Goal: Information Seeking & Learning: Learn about a topic

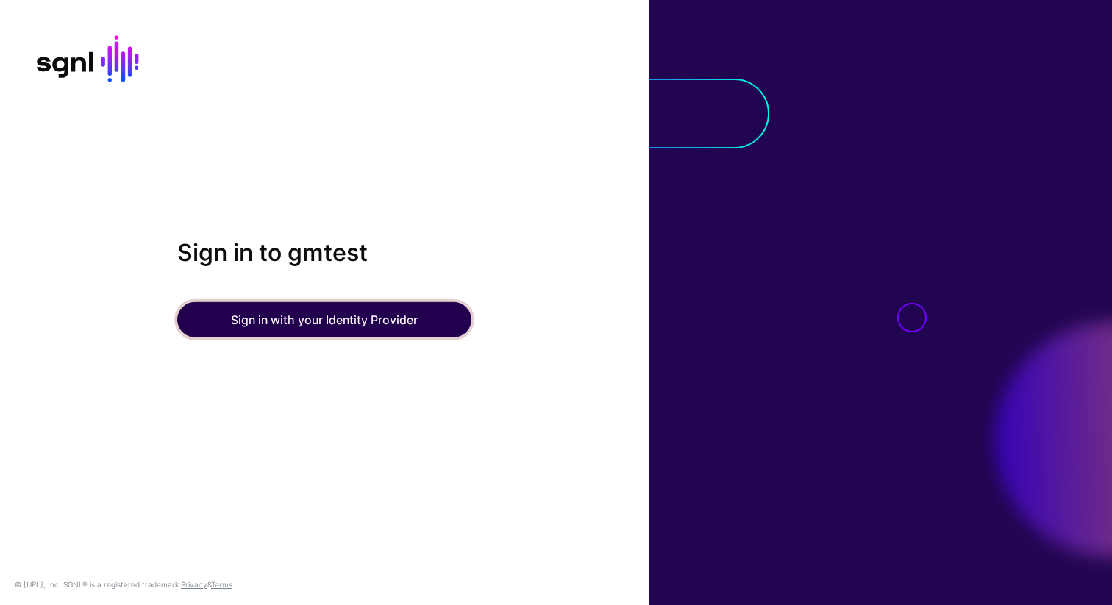
click at [340, 327] on button "Sign in with your Identity Provider" at bounding box center [324, 319] width 294 height 35
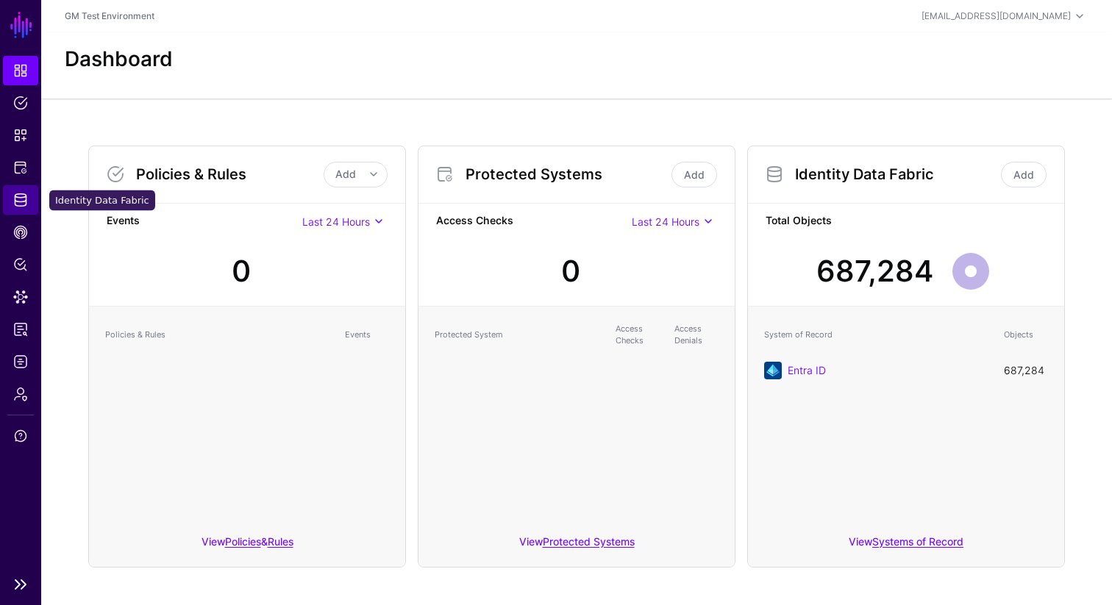
click at [21, 199] on span "Identity Data Fabric" at bounding box center [20, 200] width 15 height 15
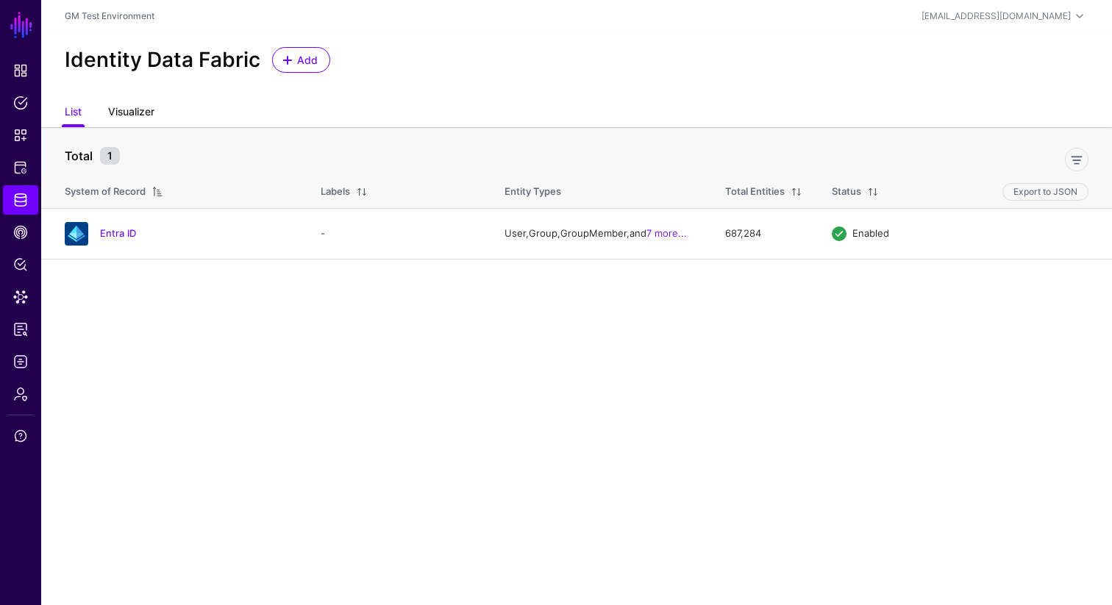
click at [140, 114] on link "Visualizer" at bounding box center [131, 113] width 46 height 28
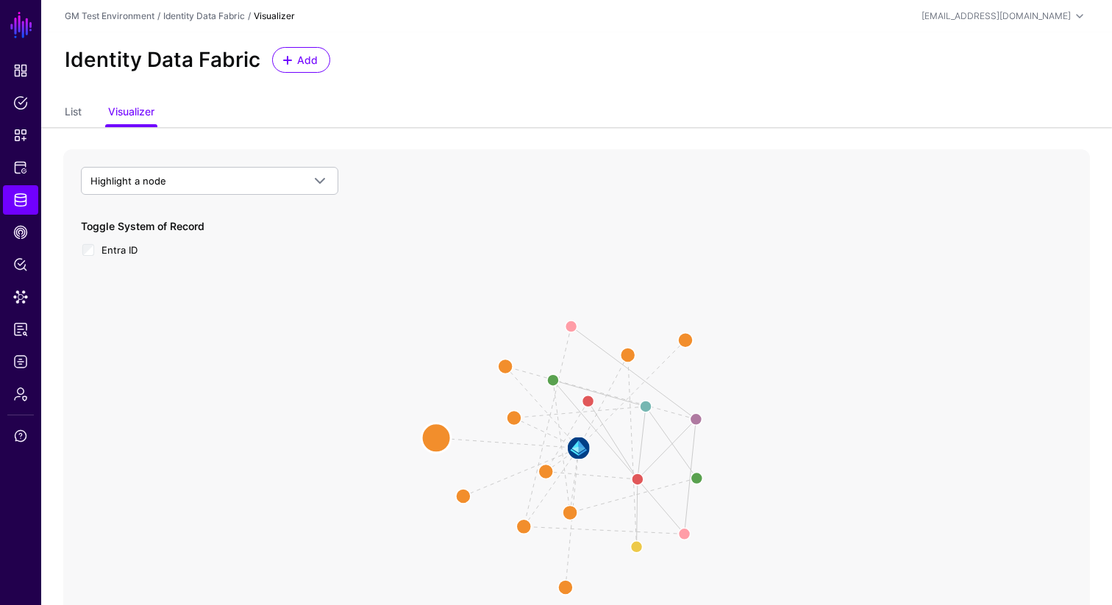
click at [435, 438] on circle at bounding box center [436, 438] width 29 height 29
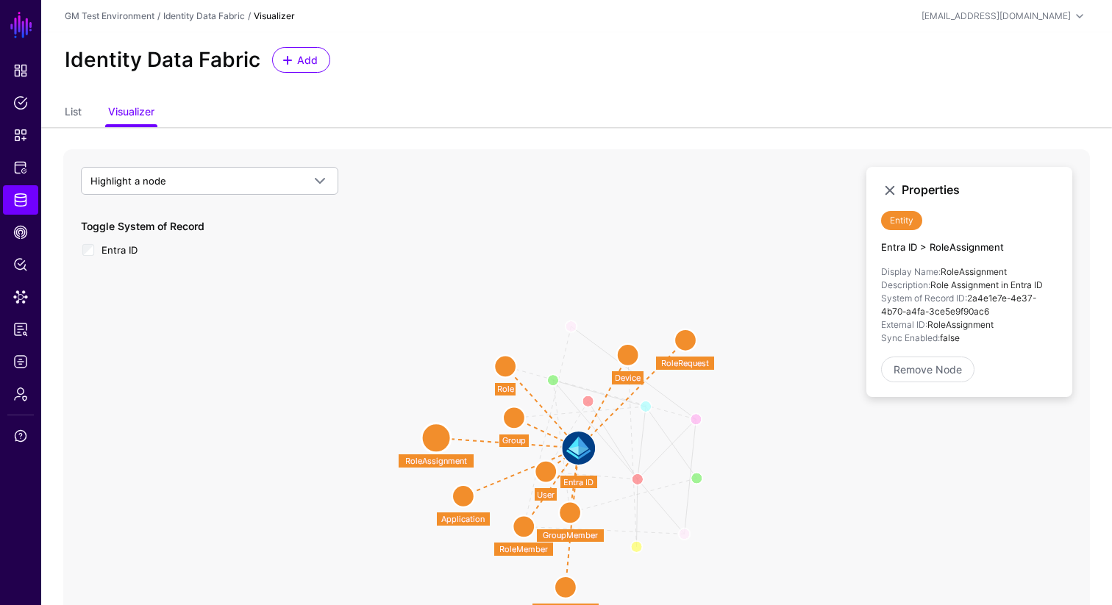
click at [515, 422] on circle at bounding box center [514, 418] width 22 height 22
click at [511, 370] on circle at bounding box center [505, 366] width 22 height 22
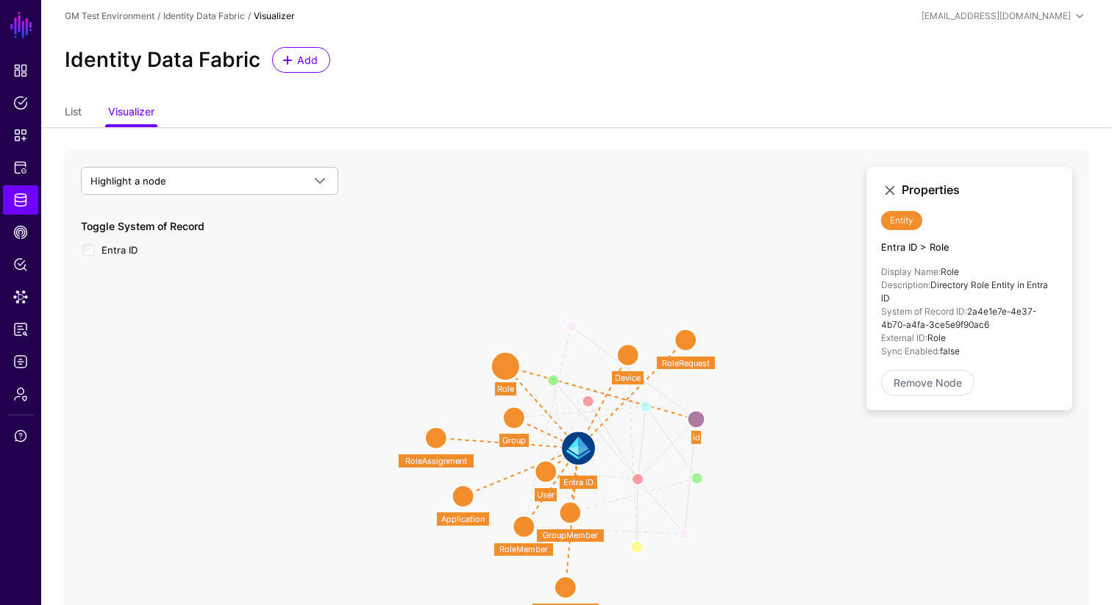
click at [630, 363] on circle at bounding box center [628, 355] width 22 height 22
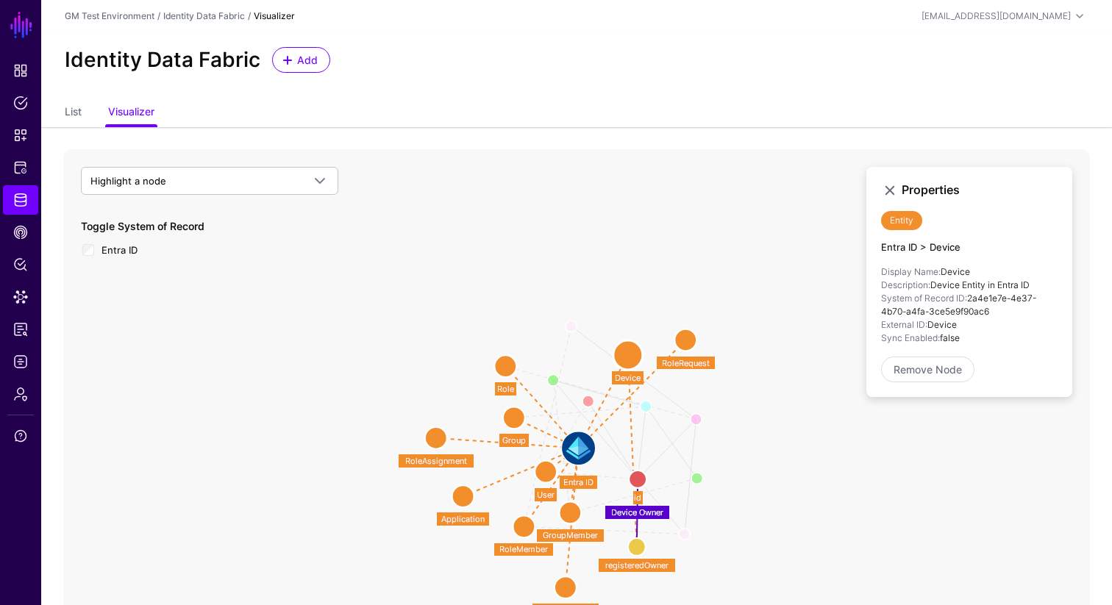
click at [689, 340] on circle at bounding box center [686, 341] width 22 height 22
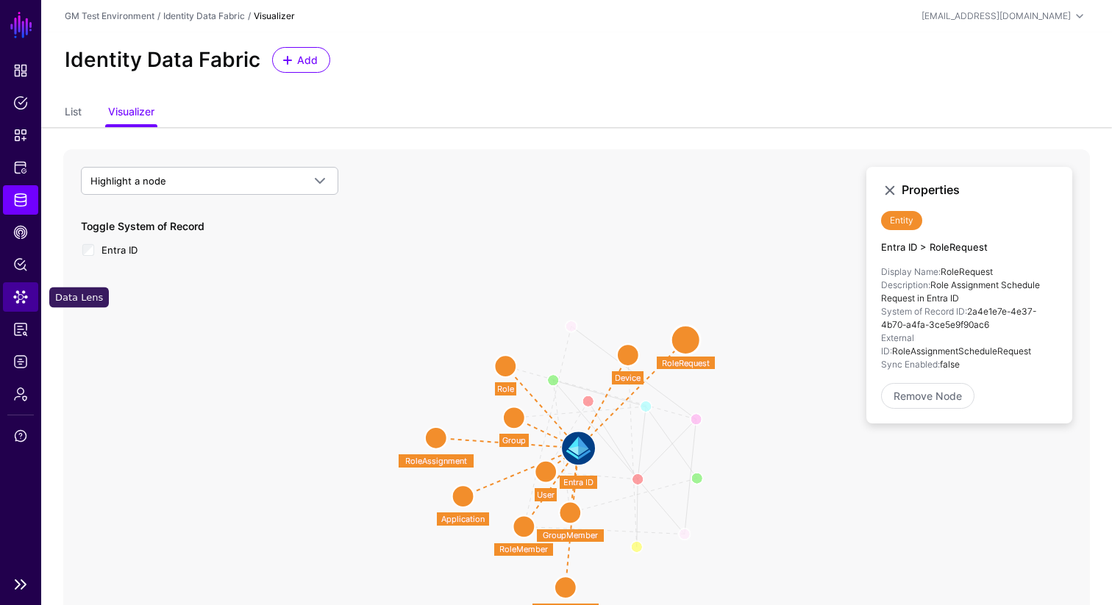
click at [26, 296] on span "Data Lens" at bounding box center [20, 297] width 15 height 15
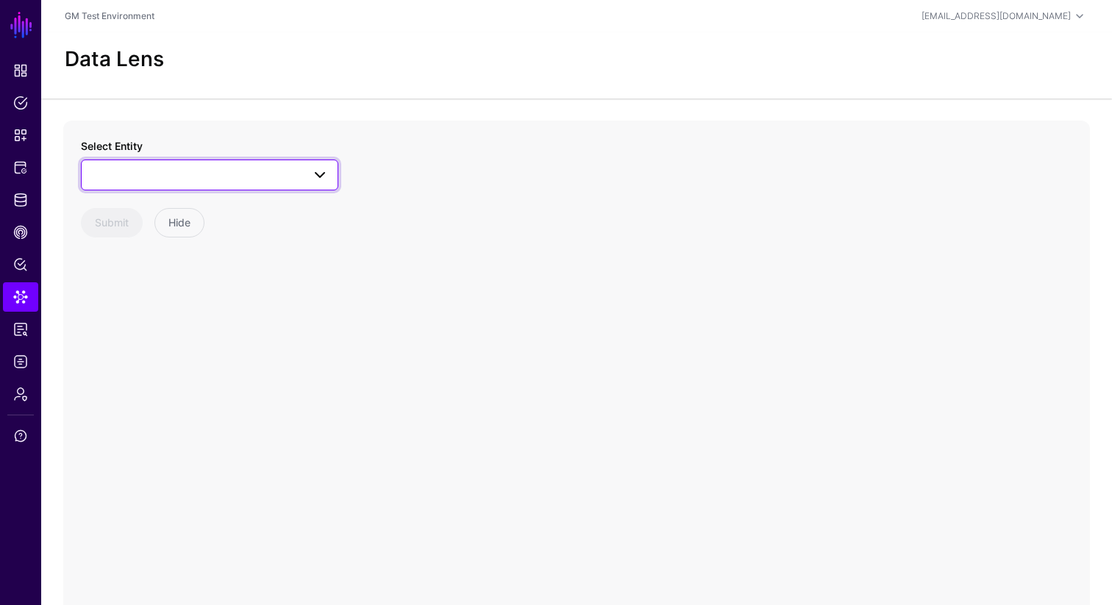
click at [322, 173] on span at bounding box center [320, 175] width 18 height 18
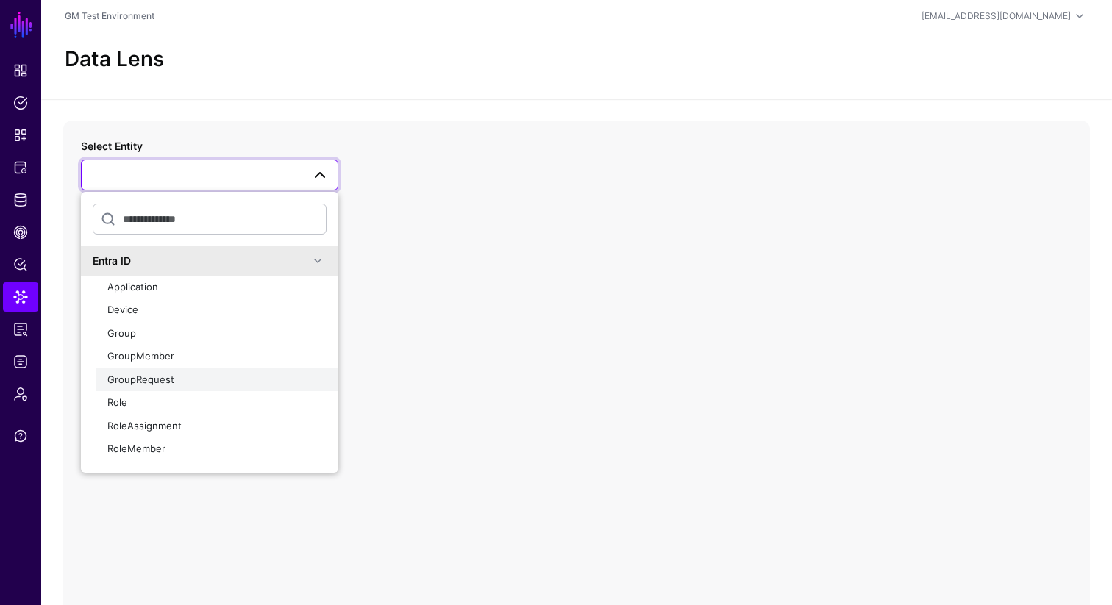
scroll to position [40, 0]
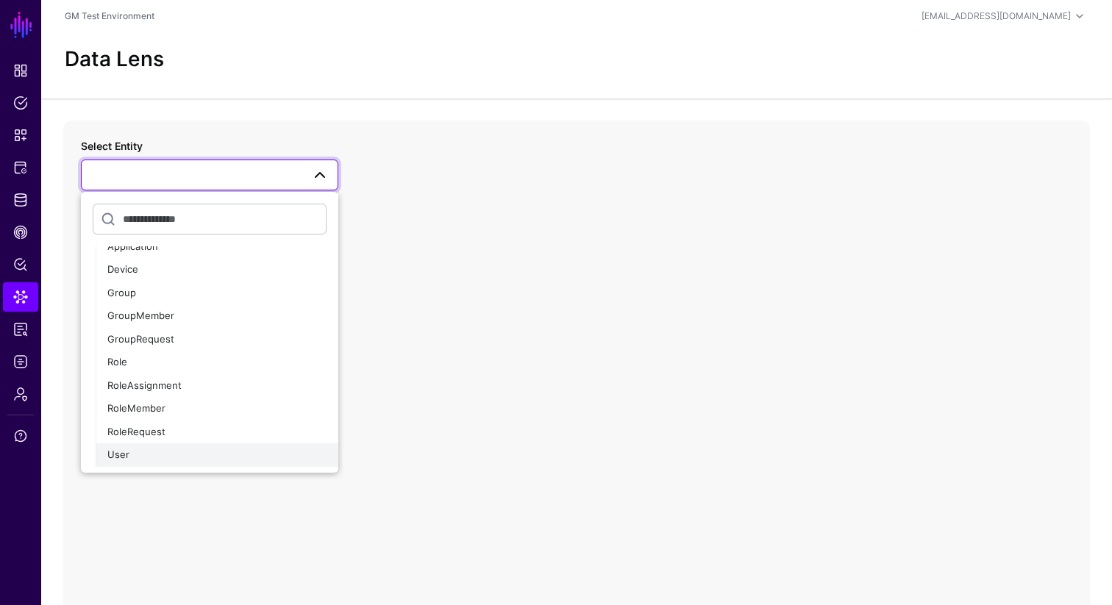
click at [122, 457] on span "User" at bounding box center [118, 455] width 22 height 12
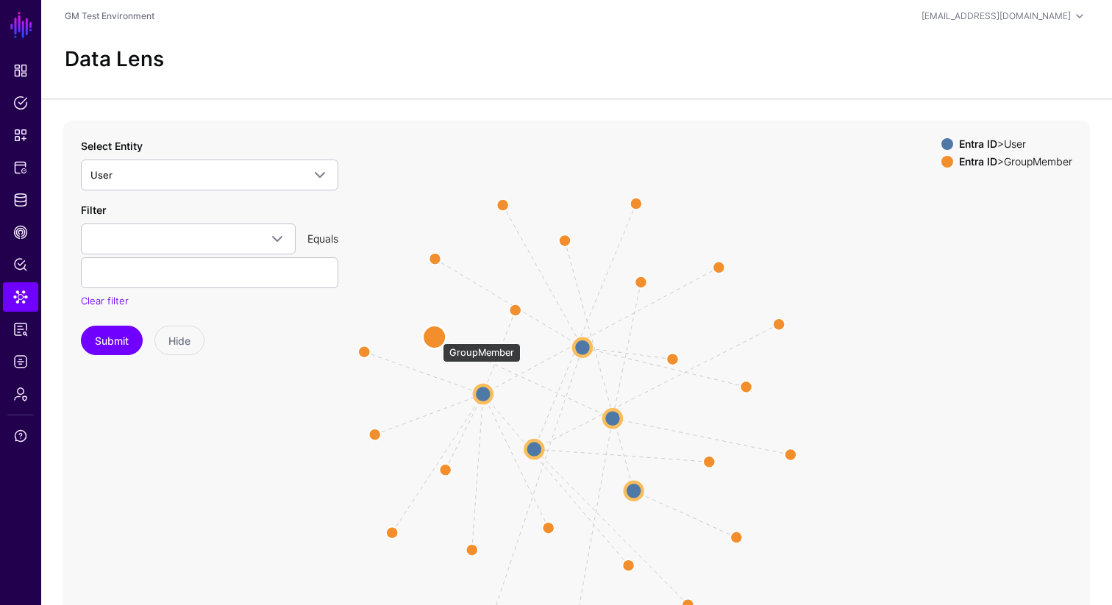
click at [436, 336] on circle at bounding box center [435, 337] width 24 height 24
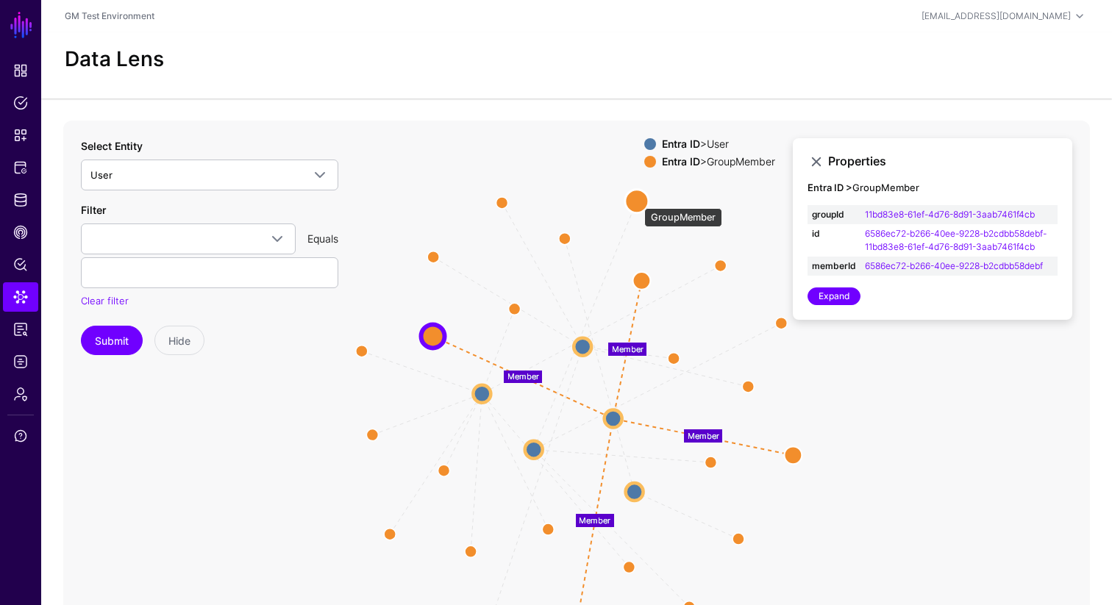
click at [637, 201] on circle at bounding box center [637, 201] width 24 height 24
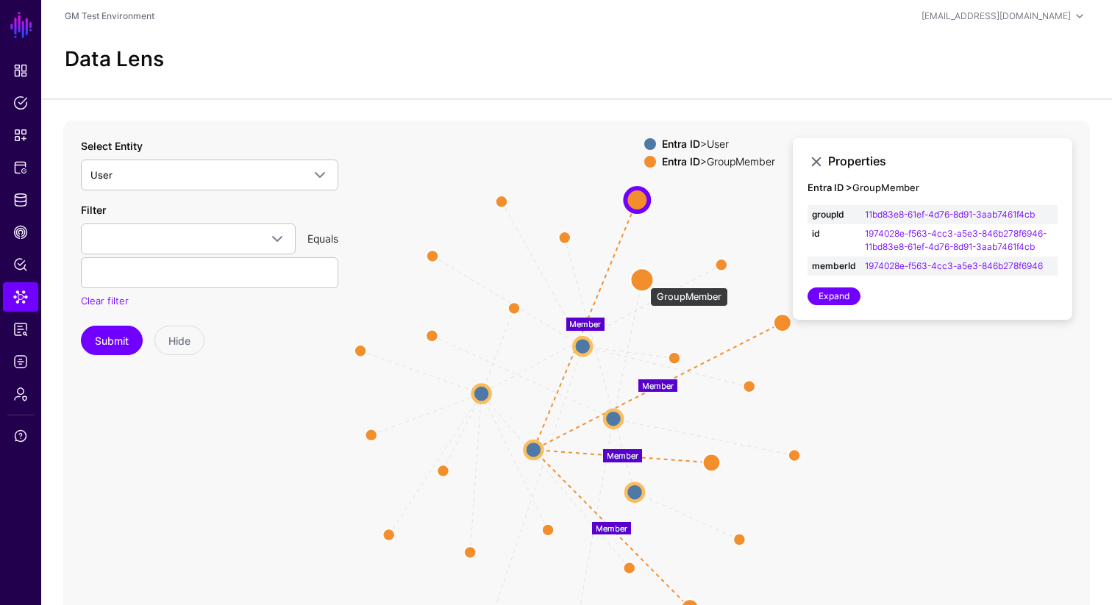
click at [643, 280] on circle at bounding box center [642, 280] width 24 height 24
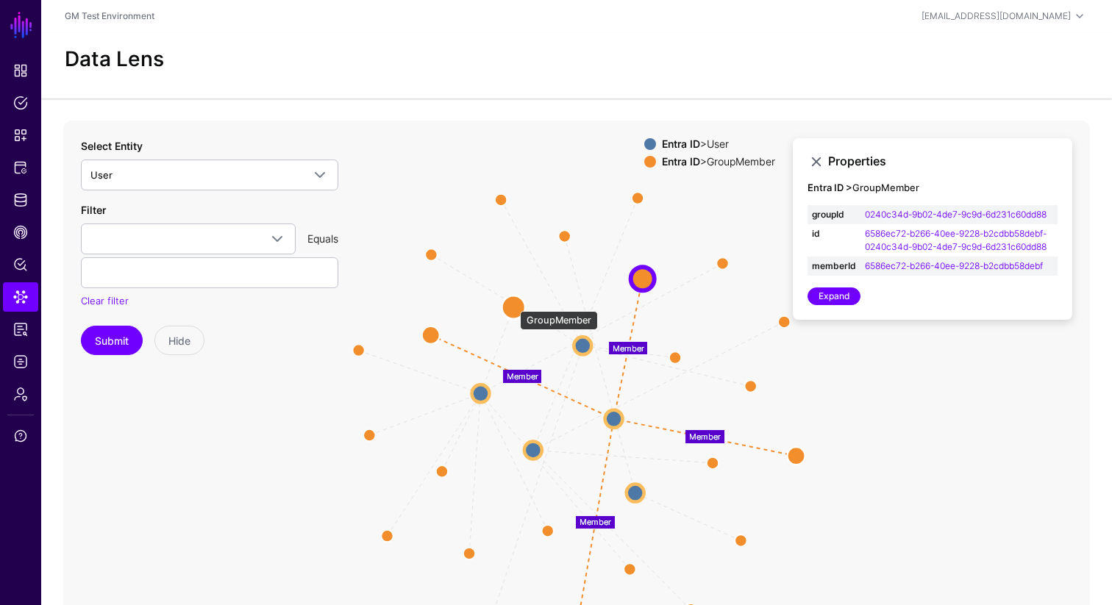
click at [513, 304] on circle at bounding box center [514, 308] width 24 height 24
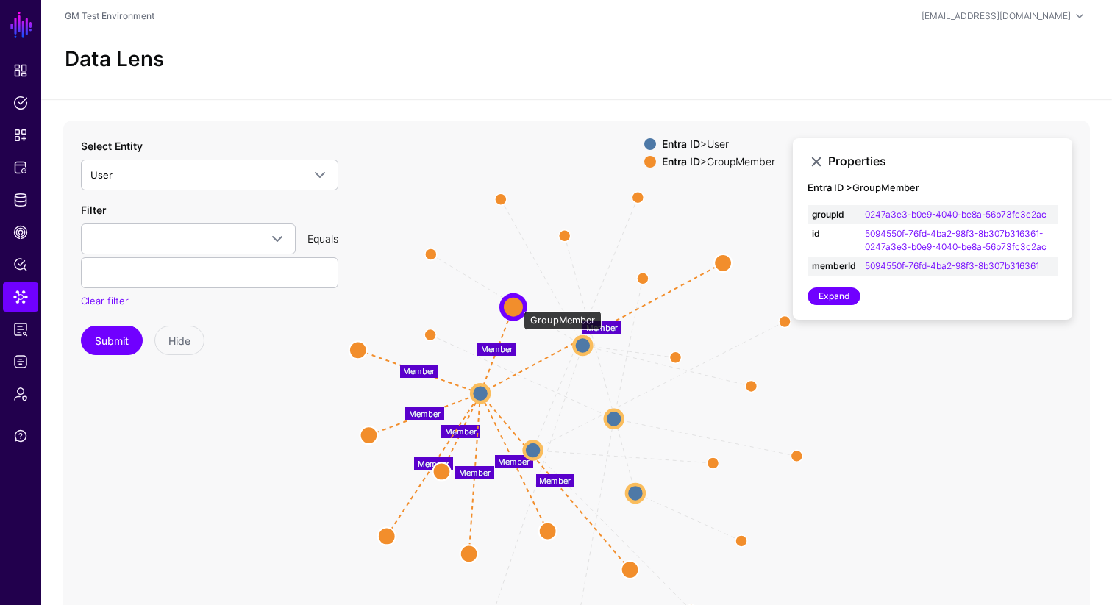
click at [516, 304] on circle at bounding box center [514, 307] width 24 height 24
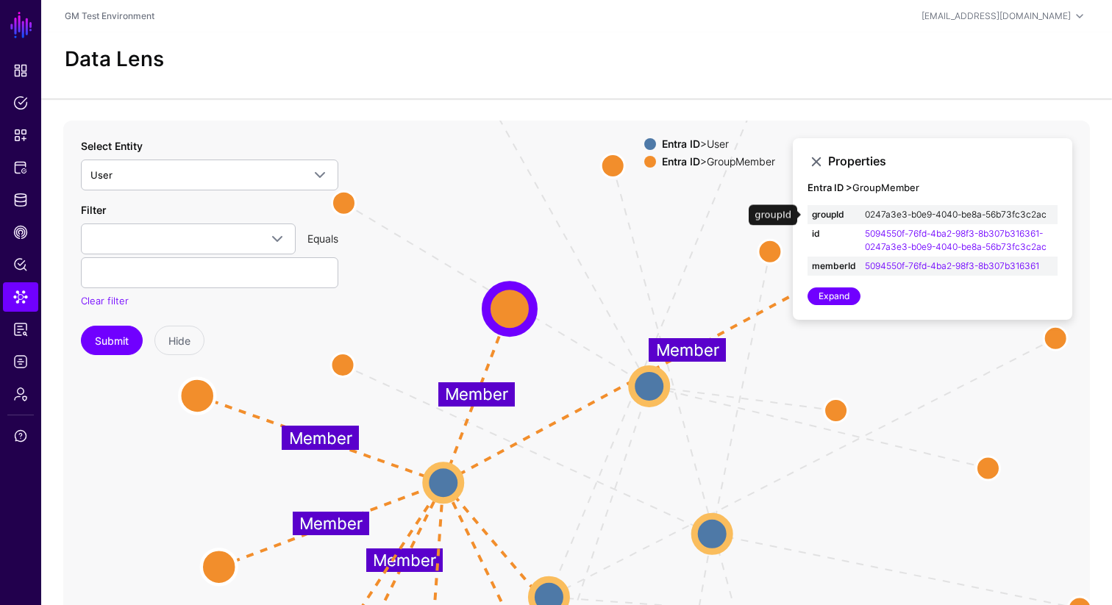
click at [920, 214] on link "0247a3e3-b0e9-4040-be8a-56b73fc3c2ac" at bounding box center [956, 214] width 182 height 11
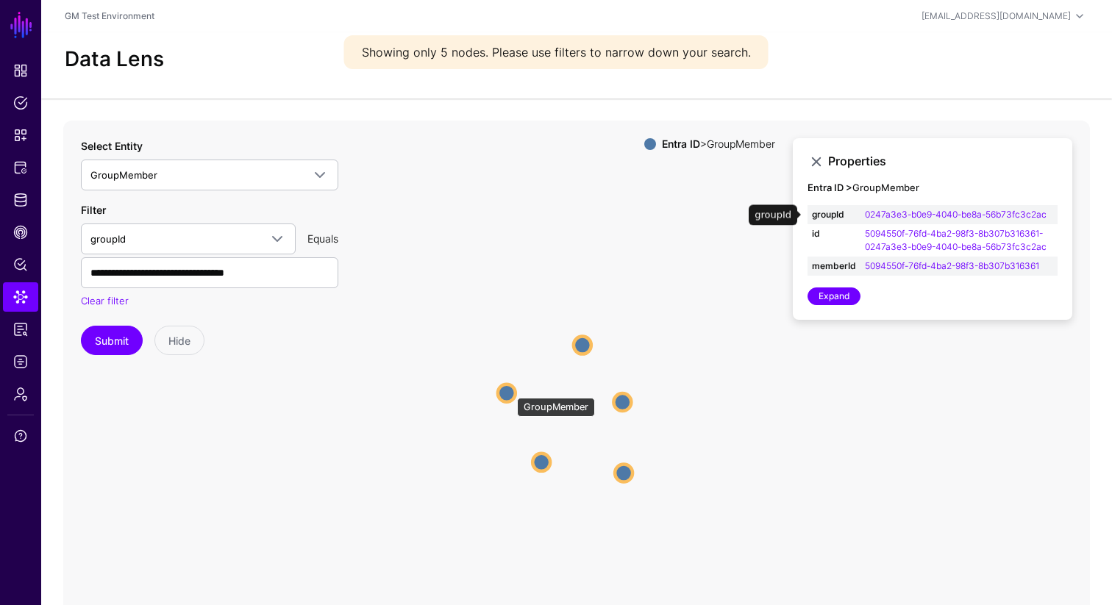
click at [510, 391] on circle at bounding box center [507, 393] width 18 height 18
click at [586, 343] on circle at bounding box center [583, 345] width 18 height 18
click at [583, 341] on circle at bounding box center [583, 345] width 18 height 18
click at [619, 405] on circle at bounding box center [623, 402] width 18 height 18
click at [542, 461] on circle at bounding box center [542, 463] width 18 height 18
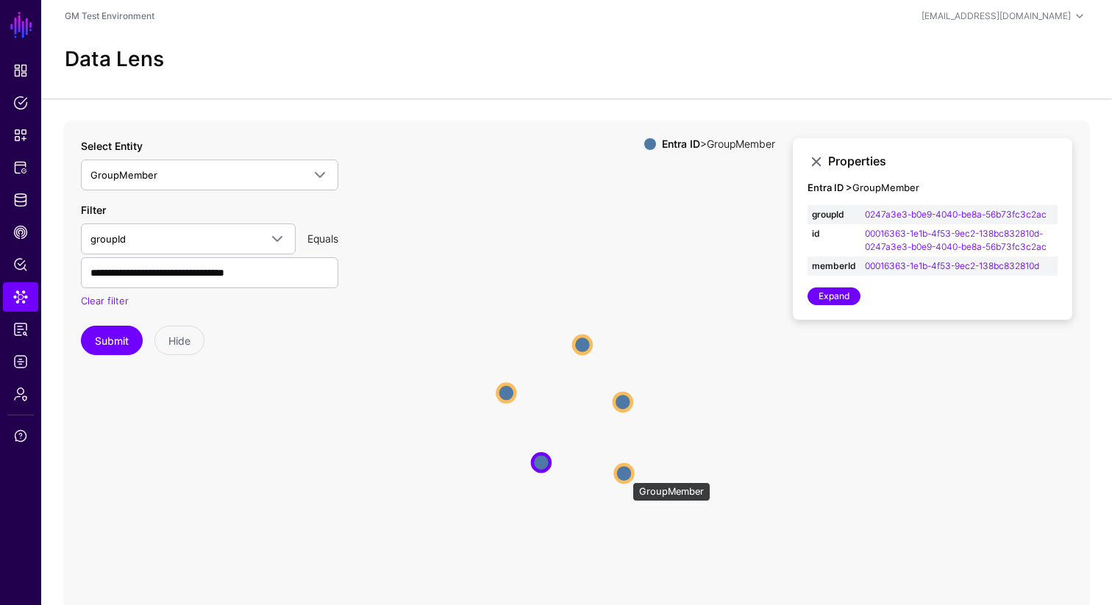
click at [625, 475] on circle at bounding box center [624, 474] width 18 height 18
click at [106, 303] on link "Clear filter" at bounding box center [105, 301] width 48 height 12
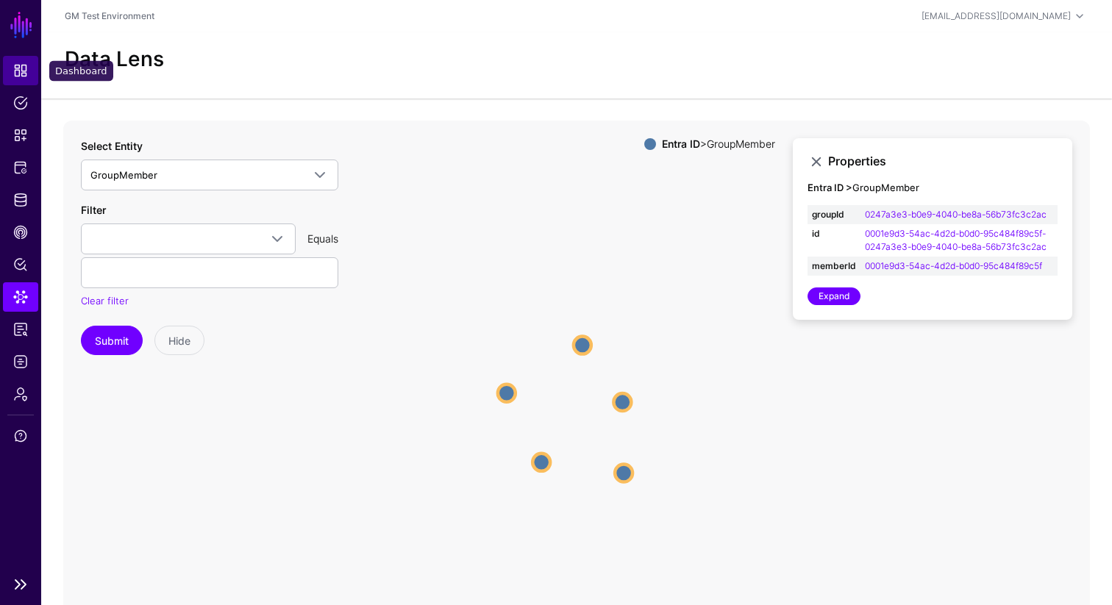
click at [26, 69] on span "Dashboard" at bounding box center [20, 70] width 15 height 15
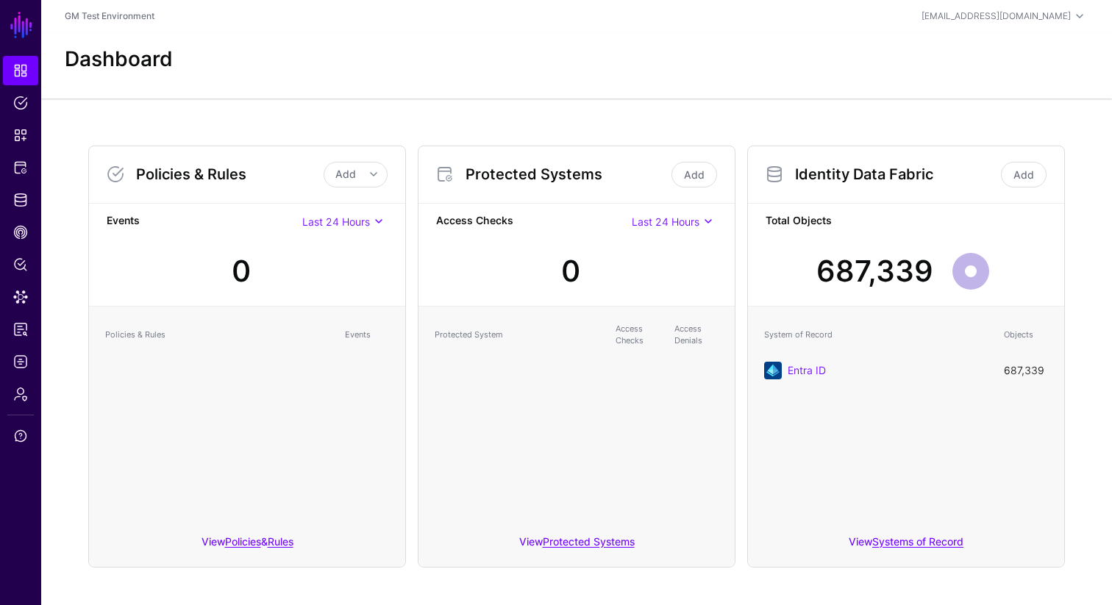
click at [970, 271] on icon at bounding box center [970, 271] width 51 height 51
click at [902, 538] on link "Systems of Record" at bounding box center [918, 542] width 91 height 13
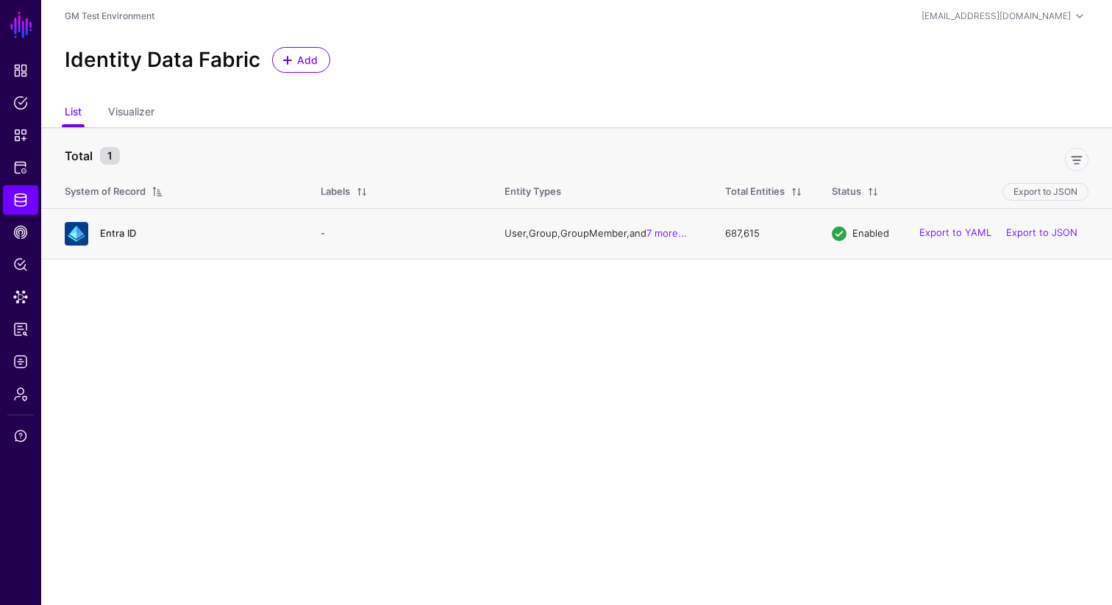
click at [116, 232] on link "Entra ID" at bounding box center [118, 233] width 36 height 12
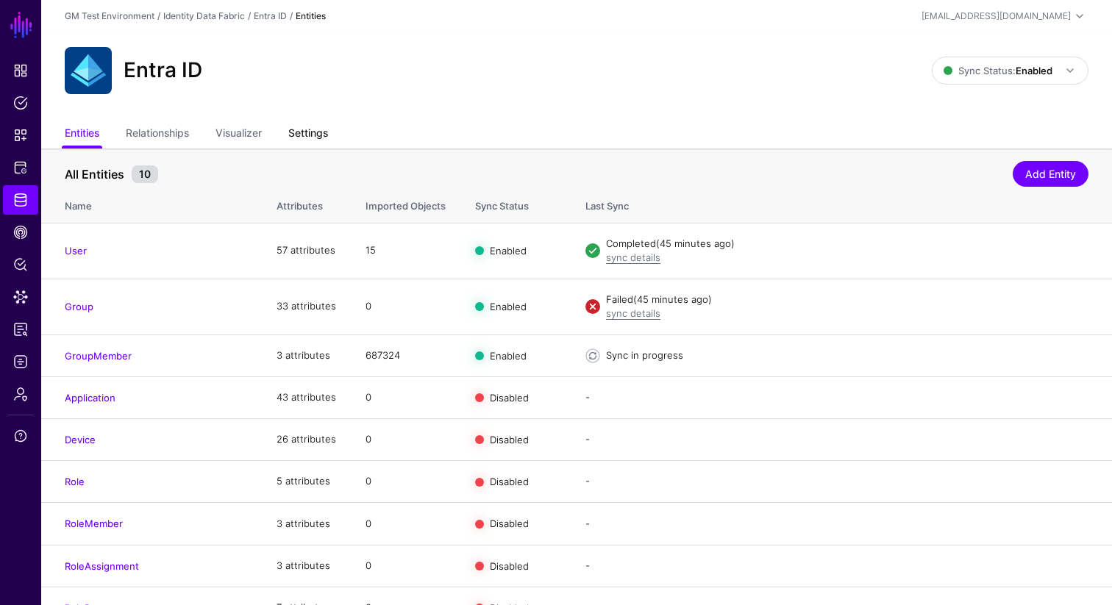
click at [317, 129] on link "Settings" at bounding box center [308, 135] width 40 height 28
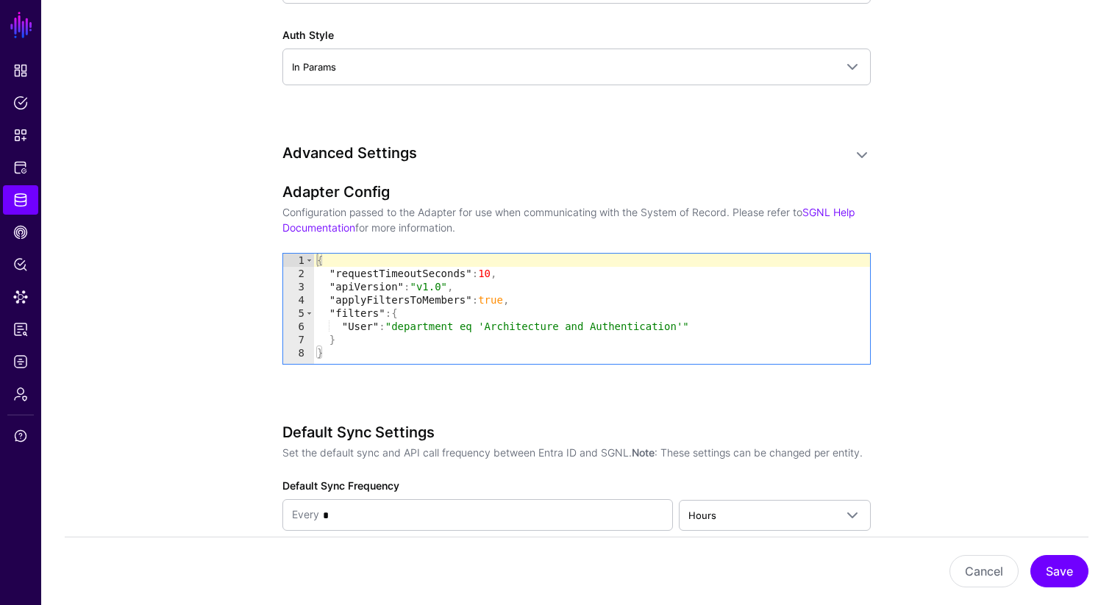
scroll to position [1413, 0]
